Goal: Task Accomplishment & Management: Use online tool/utility

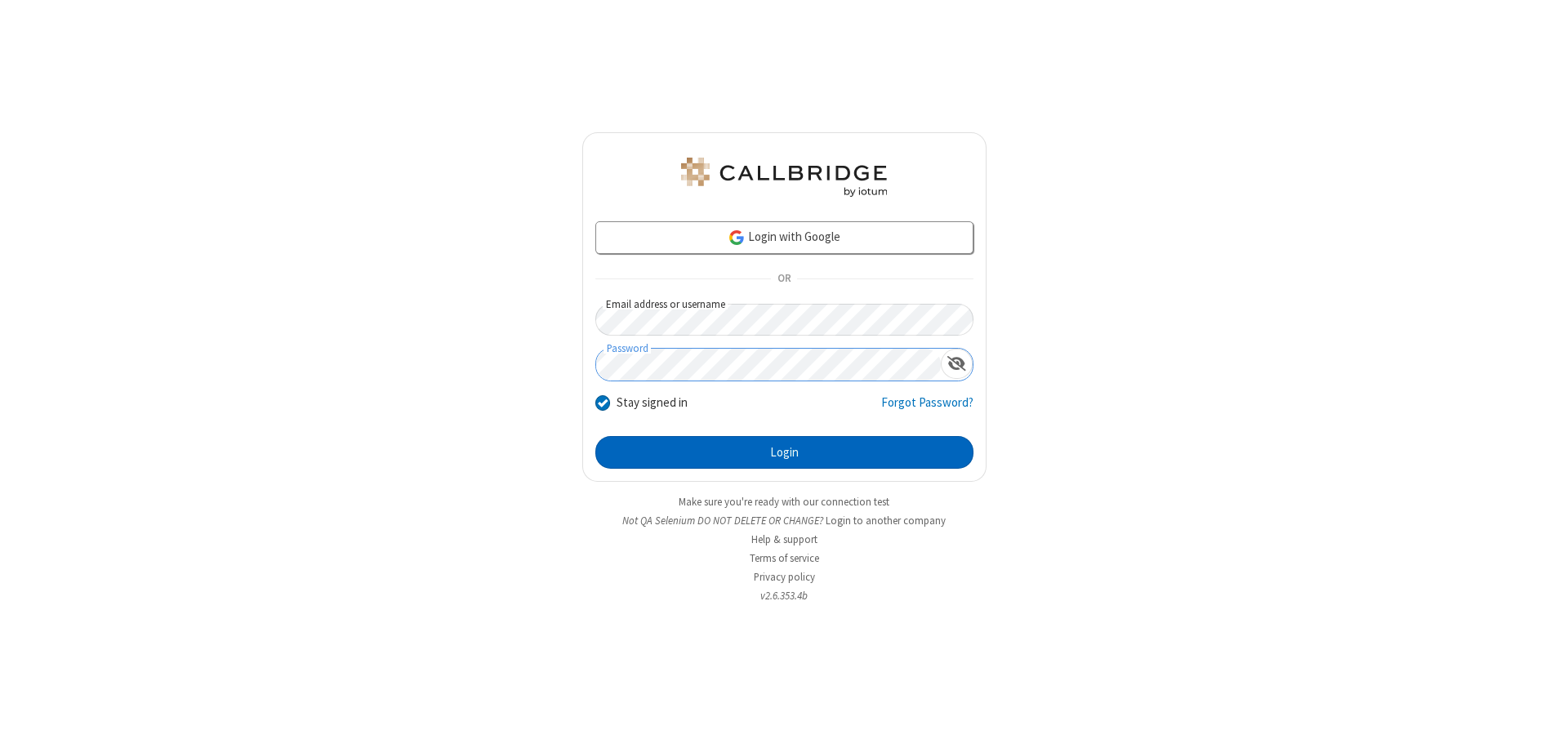
click at [784, 452] on button "Login" at bounding box center [784, 452] width 378 height 33
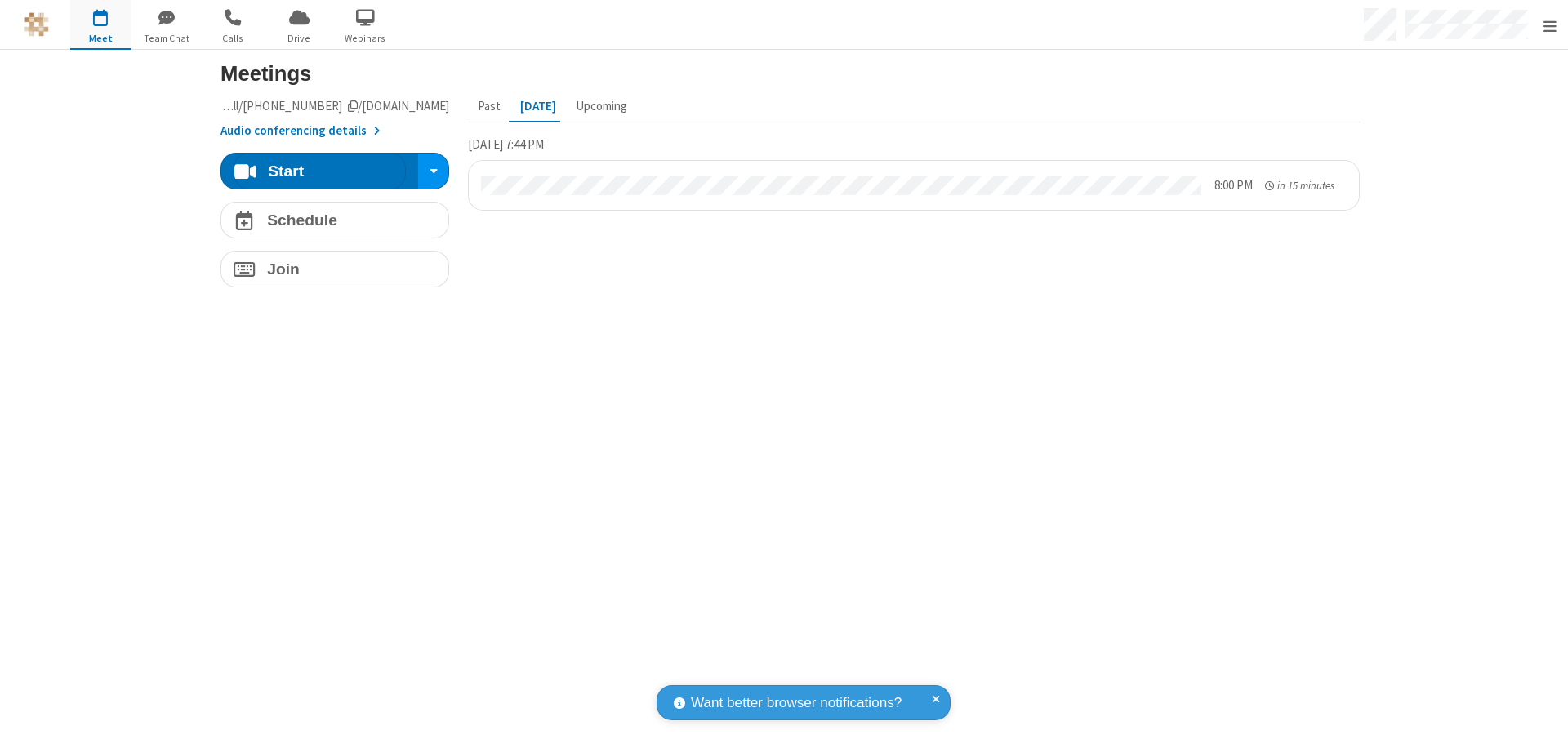
click at [1550, 25] on span "Open menu" at bounding box center [1550, 27] width 13 height 17
click at [299, 38] on span "Drive" at bounding box center [299, 38] width 61 height 15
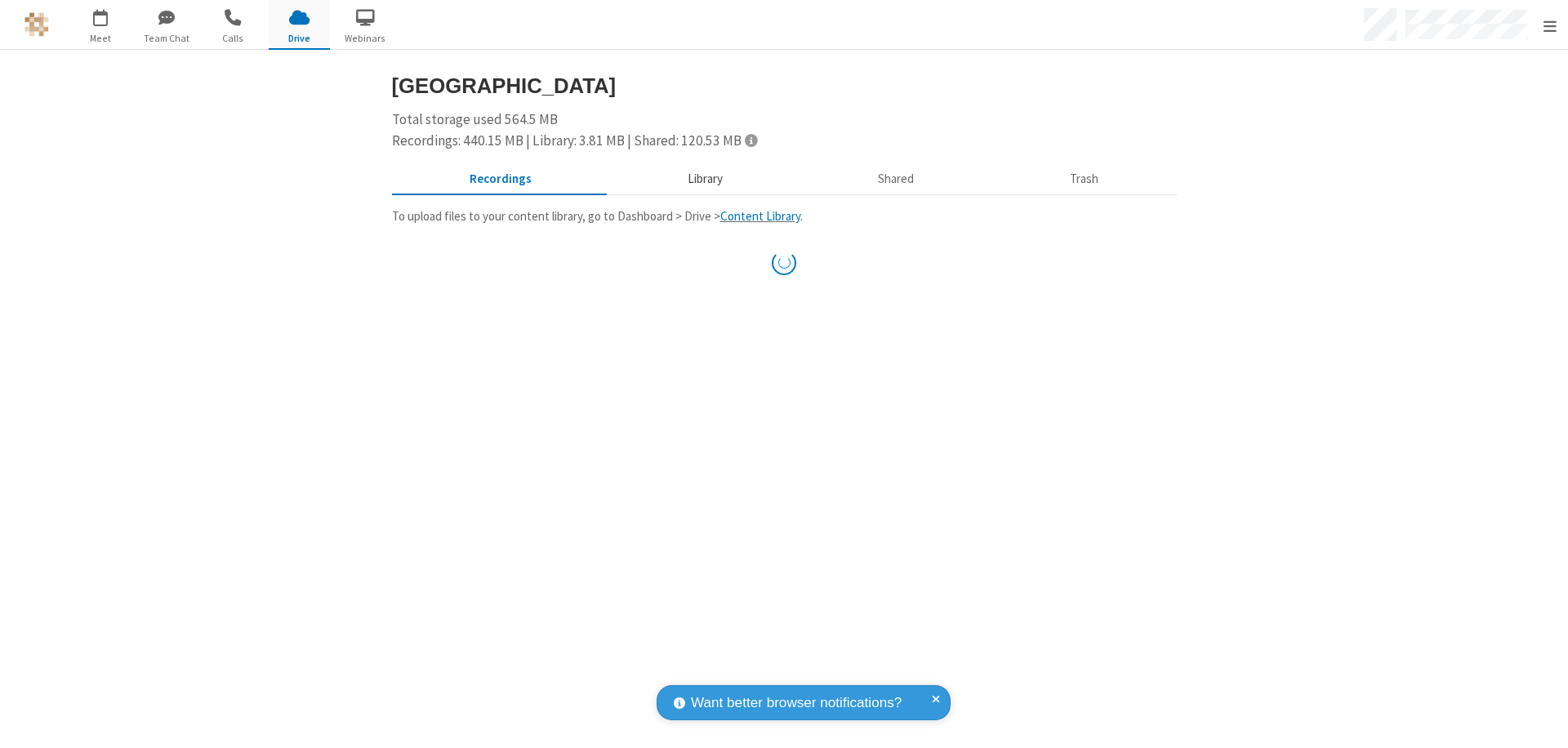
click at [696, 178] on button "Library" at bounding box center [704, 179] width 191 height 31
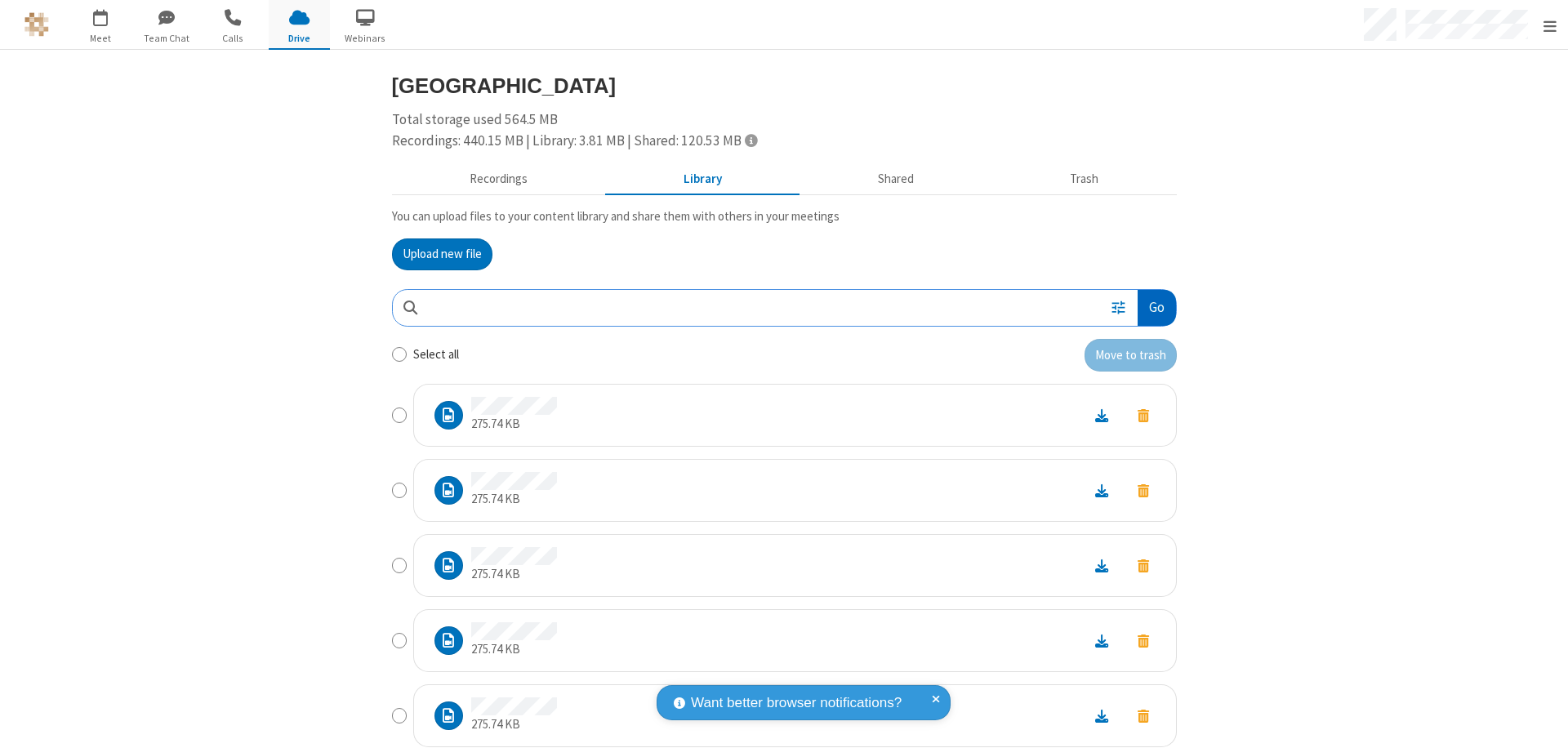
click at [1150, 307] on button "Go" at bounding box center [1156, 309] width 38 height 37
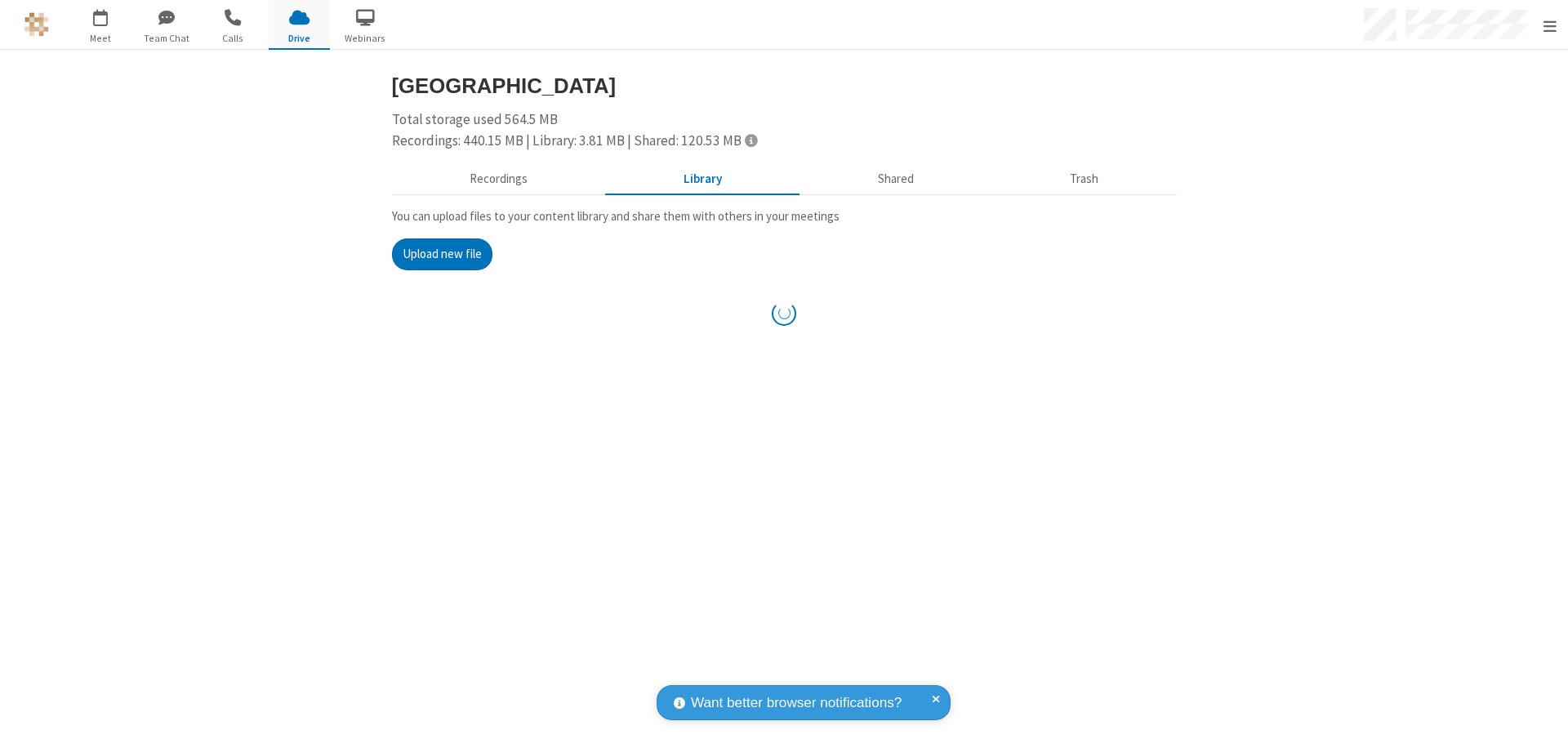
click at [435, 254] on button "Upload new file" at bounding box center [442, 254] width 100 height 33
